Goal: Information Seeking & Learning: Learn about a topic

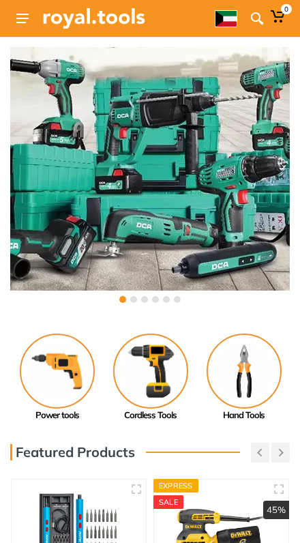
click at [15, 14] on button at bounding box center [22, 18] width 25 height 25
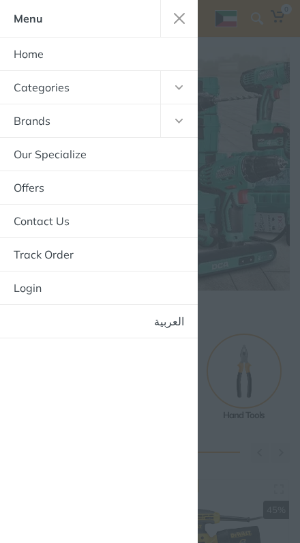
click at [175, 87] on use "button" at bounding box center [179, 87] width 8 height 5
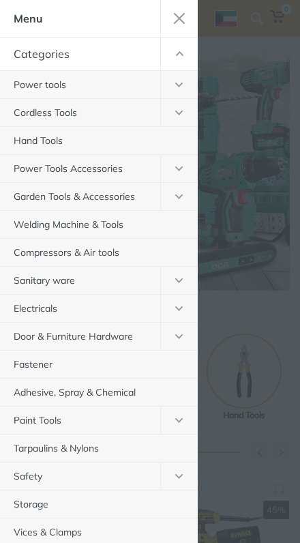
scroll to position [40, 0]
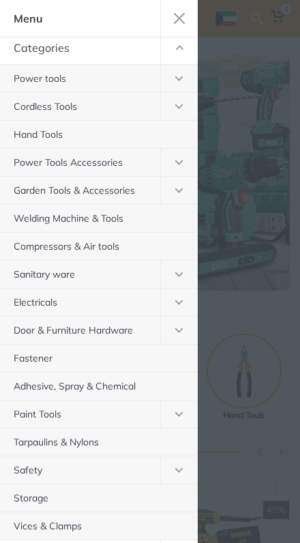
click at [0, 183] on link "Garden Tools & Accessories" at bounding box center [80, 190] width 160 height 27
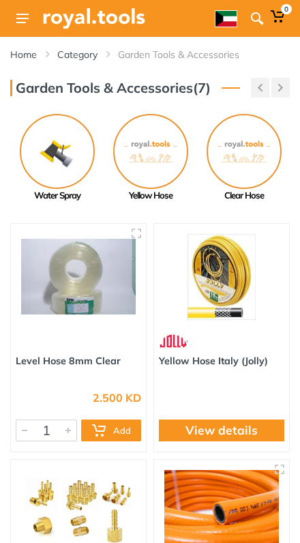
click at [25, 10] on button at bounding box center [22, 18] width 25 height 25
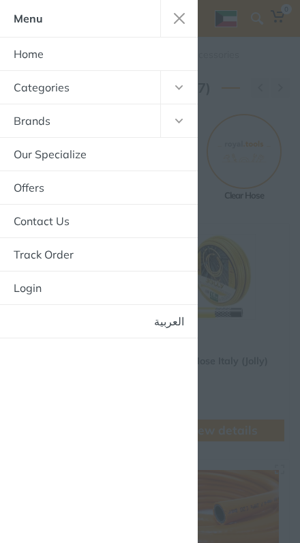
click at [171, 80] on button "button" at bounding box center [179, 87] width 38 height 33
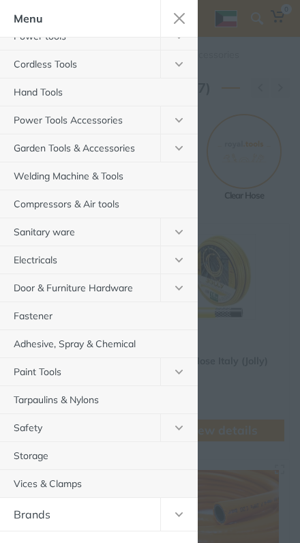
scroll to position [83, 0]
click at [123, 366] on link "Paint Tools" at bounding box center [80, 370] width 160 height 27
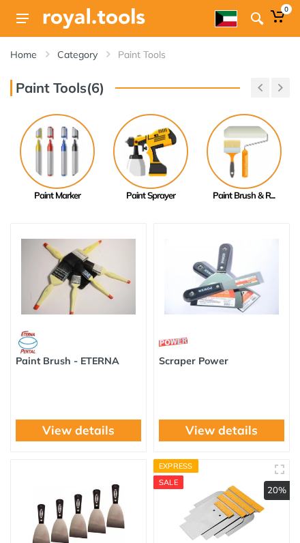
click at [152, 162] on img at bounding box center [150, 151] width 75 height 75
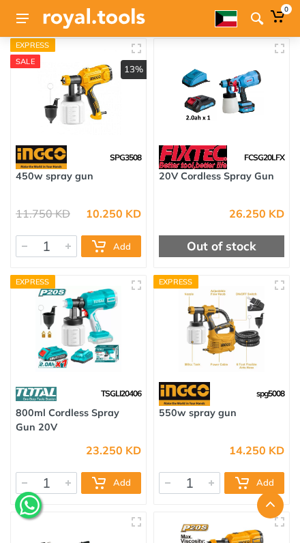
scroll to position [1105, 0]
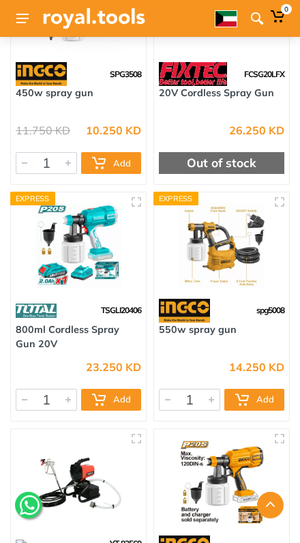
click at [98, 242] on img at bounding box center [78, 246] width 115 height 86
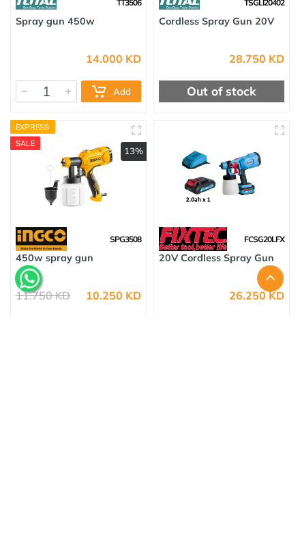
scroll to position [710, 0]
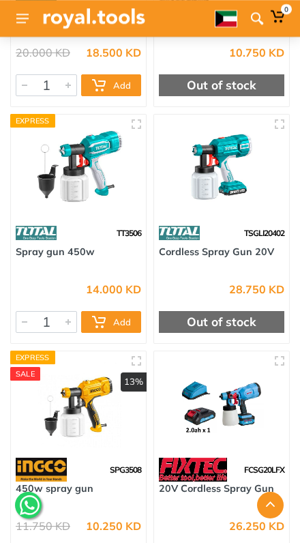
click at [228, 194] on img at bounding box center [221, 168] width 115 height 86
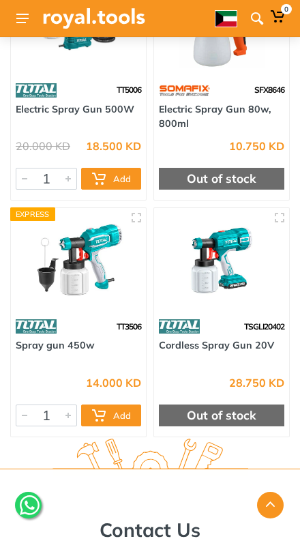
click at [29, 27] on button at bounding box center [22, 18] width 25 height 25
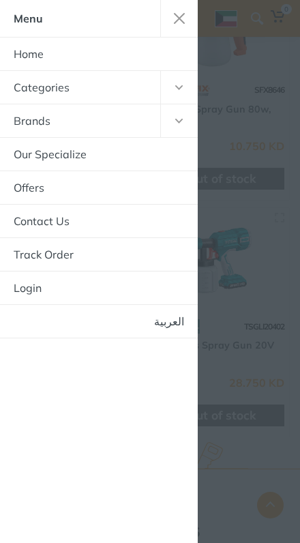
click at [175, 86] on use "button" at bounding box center [179, 87] width 8 height 5
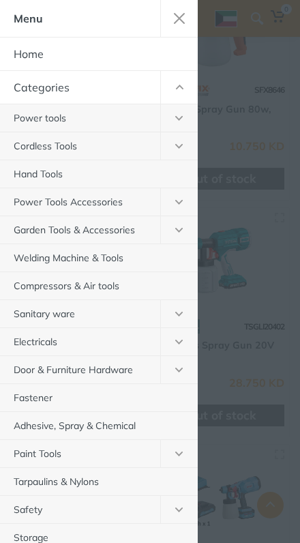
scroll to position [617, 0]
click at [243, 299] on div at bounding box center [150, 271] width 300 height 543
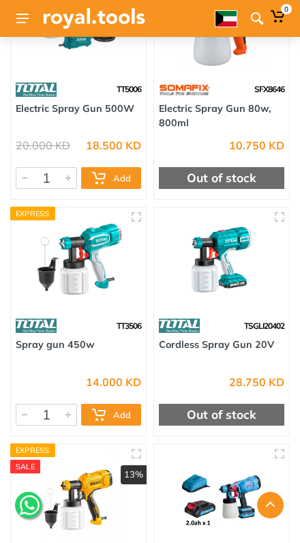
click at [20, 16] on icon at bounding box center [22, 19] width 12 height 10
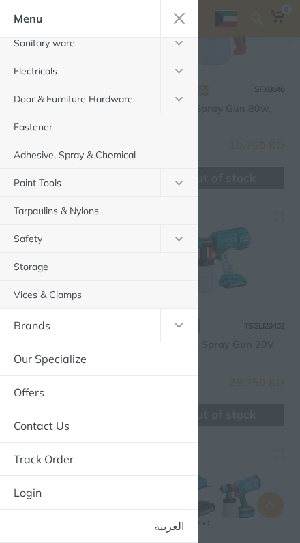
scroll to position [271, 0]
click at [166, 533] on link "العربية" at bounding box center [99, 525] width 198 height 33
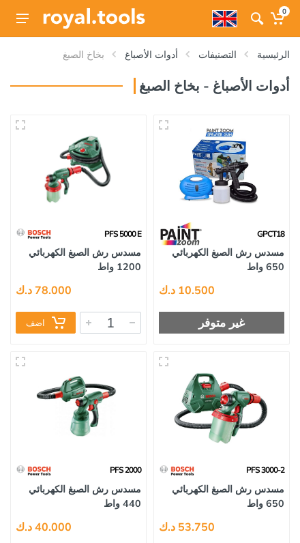
click at [25, 25] on button at bounding box center [22, 18] width 25 height 25
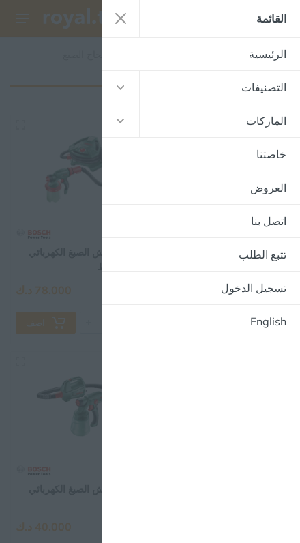
click at [119, 85] on icon "button" at bounding box center [121, 87] width 8 height 5
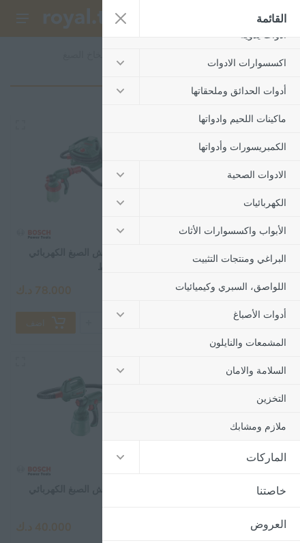
scroll to position [148, 0]
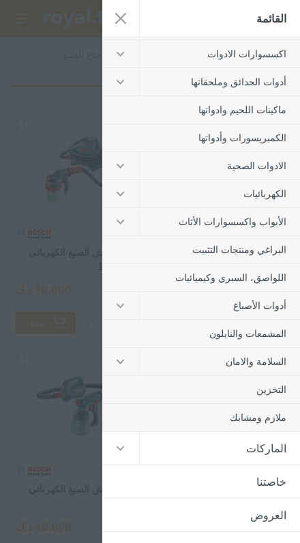
click at [189, 286] on link "اللواصق، السبري وكيميائيات" at bounding box center [201, 277] width 198 height 27
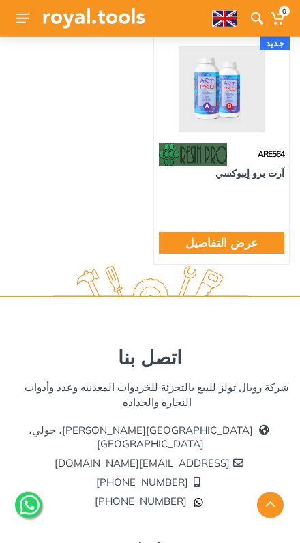
scroll to position [10151, 0]
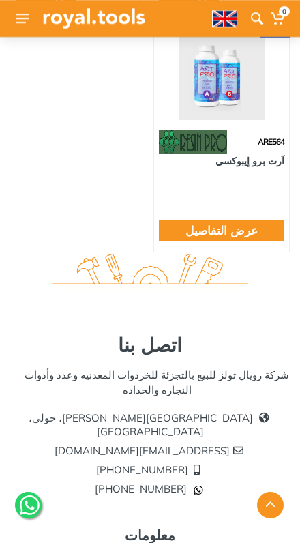
click at [208, 115] on img at bounding box center [221, 77] width 115 height 86
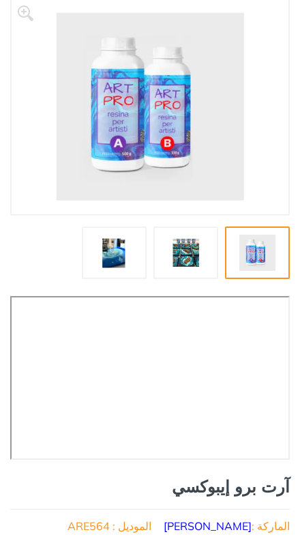
scroll to position [140, 0]
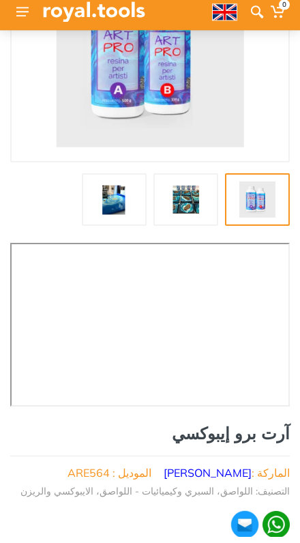
click at [187, 198] on img at bounding box center [186, 206] width 48 height 36
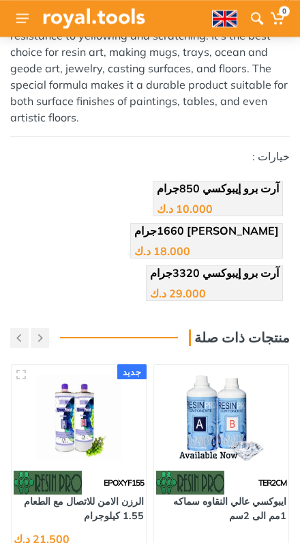
scroll to position [826, 0]
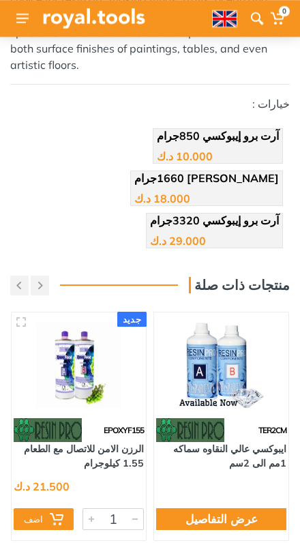
click at [181, 226] on div "29.000 د.ك" at bounding box center [214, 236] width 129 height 20
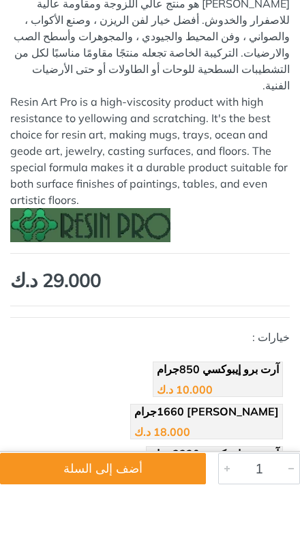
scroll to position [568, 0]
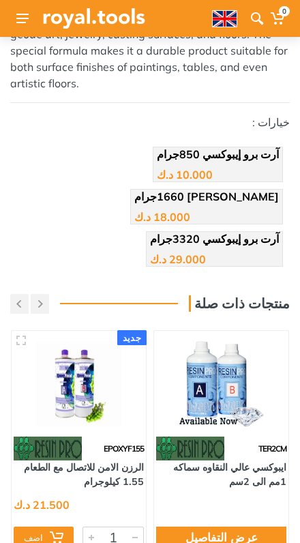
scroll to position [807, 0]
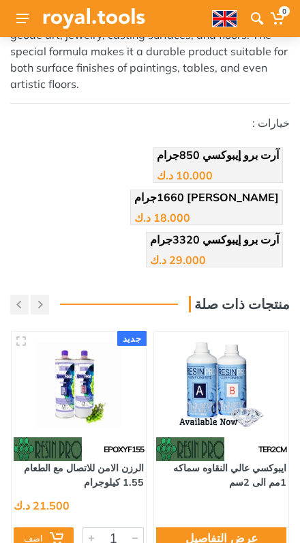
click at [222, 342] on img at bounding box center [221, 384] width 114 height 85
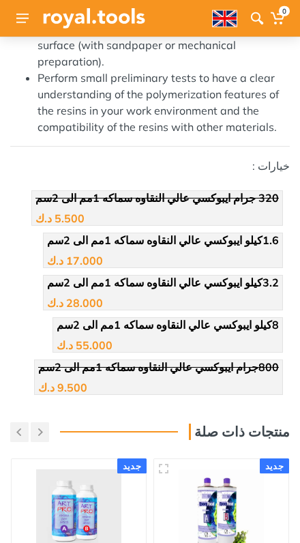
scroll to position [1617, 0]
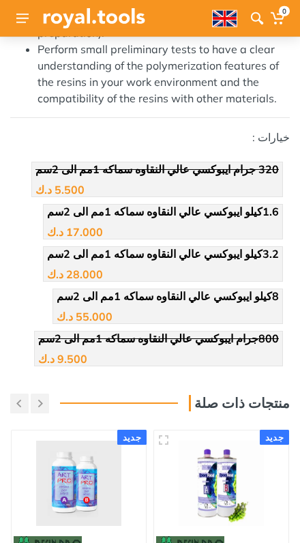
click at [170, 289] on span "8كيلو ايبوكسي عالي النقاوه سماكه 1مم الى 2سم" at bounding box center [168, 296] width 222 height 14
